Goal: Find specific fact: Find specific page/section

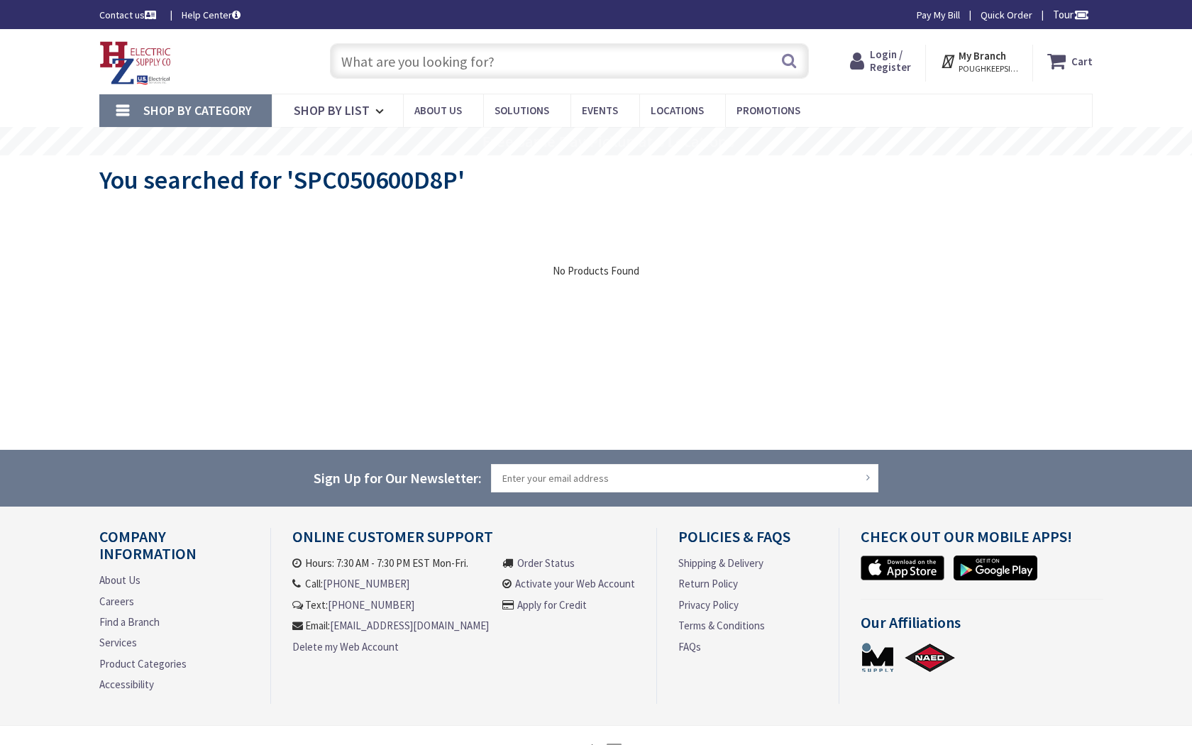
type input "[STREET_ADDRESS][PERSON_NAME]"
